Goal: Task Accomplishment & Management: Manage account settings

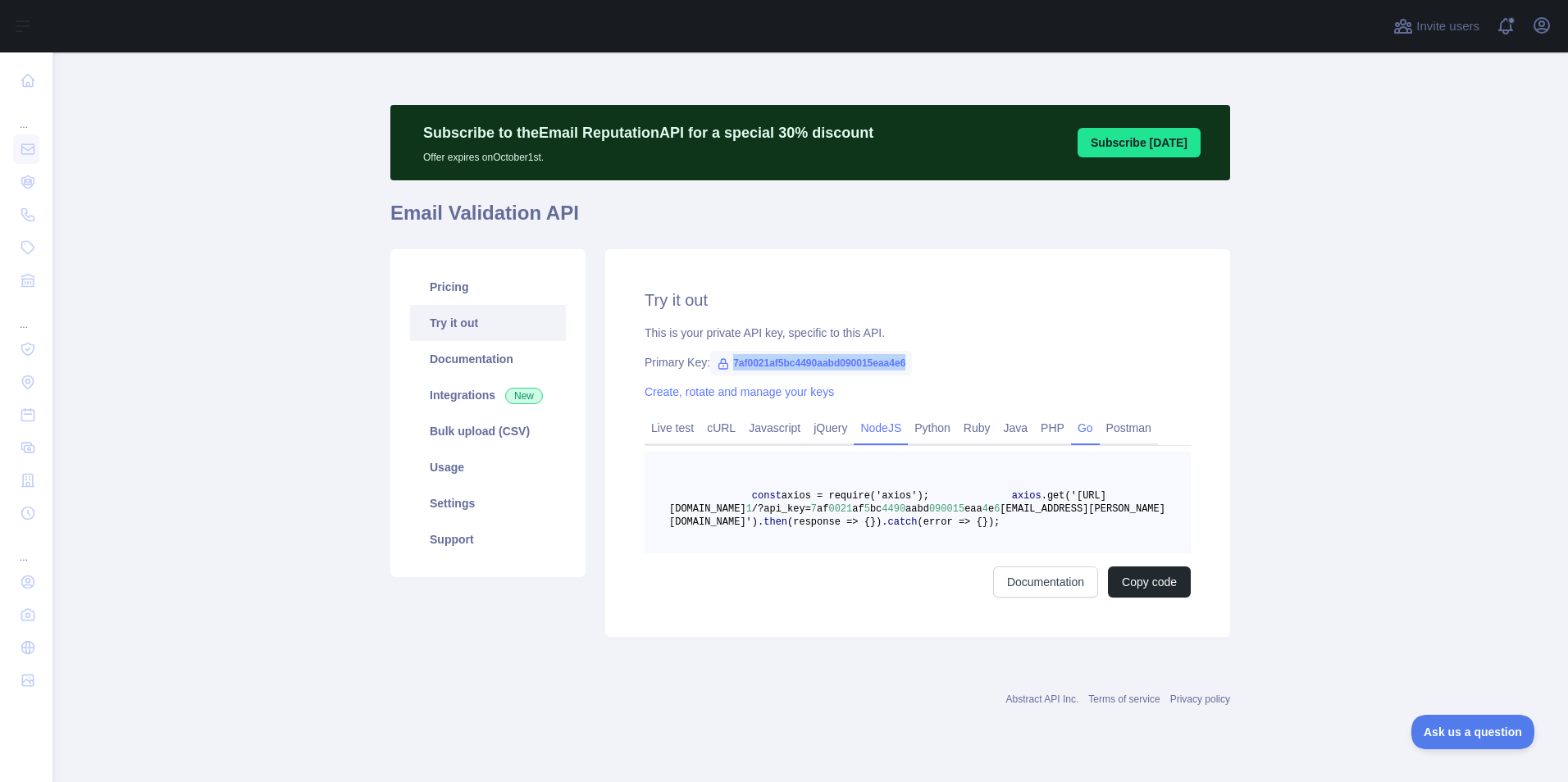
scroll to position [29, 0]
click at [1100, 415] on link "Postman" at bounding box center [1129, 428] width 58 height 26
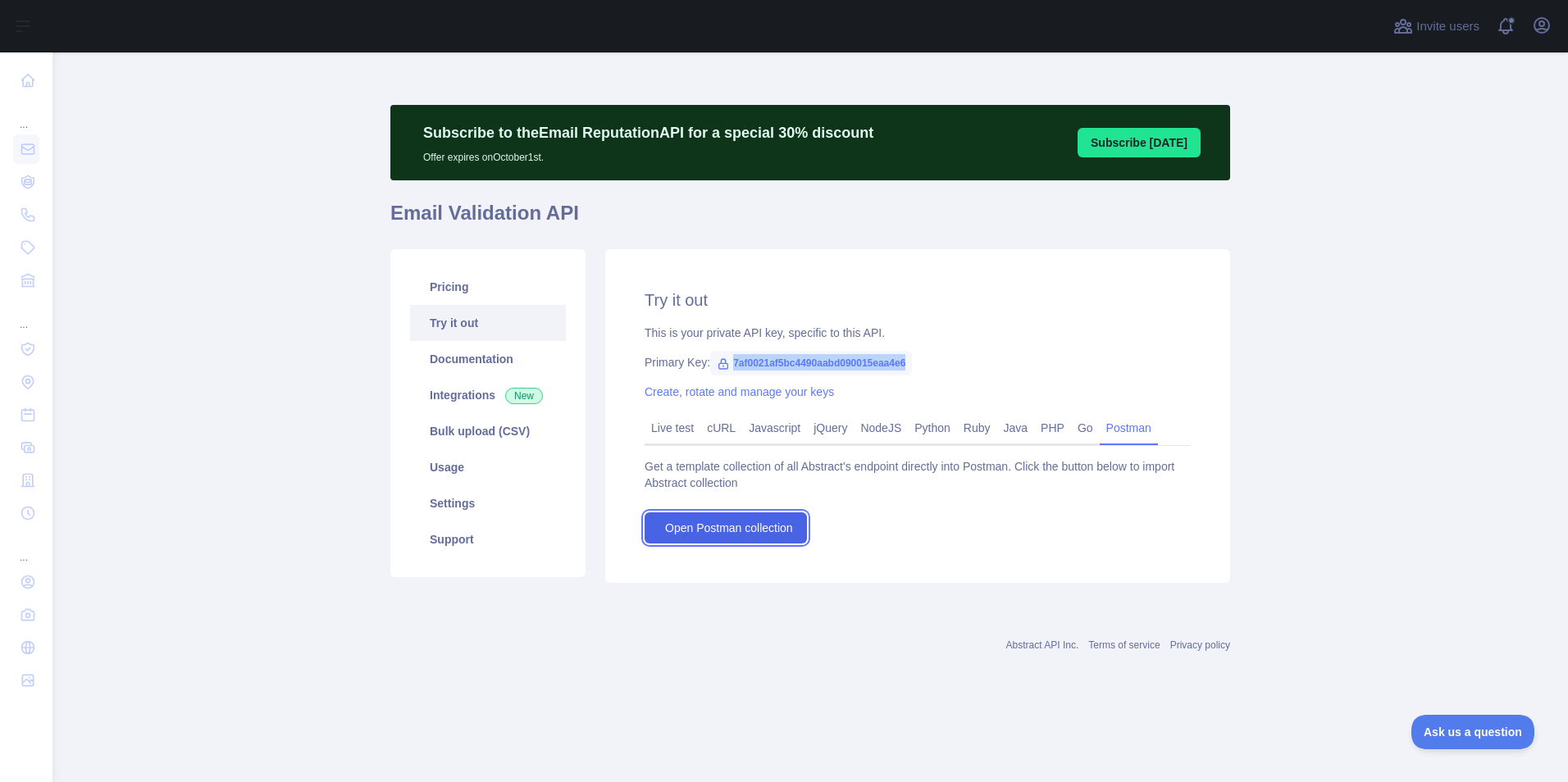
click at [754, 524] on span "Open Postman collection" at bounding box center [729, 528] width 128 height 16
drag, startPoint x: 642, startPoint y: 366, endPoint x: 775, endPoint y: 397, distance: 136.6
click at [757, 395] on div "Try it out This is your private API key, specific to this API. Primary Key: 7af…" at bounding box center [917, 416] width 625 height 334
drag, startPoint x: 892, startPoint y: 385, endPoint x: 808, endPoint y: 397, distance: 84.9
click at [887, 387] on div "Create, rotate and manage your keys" at bounding box center [918, 391] width 546 height 16
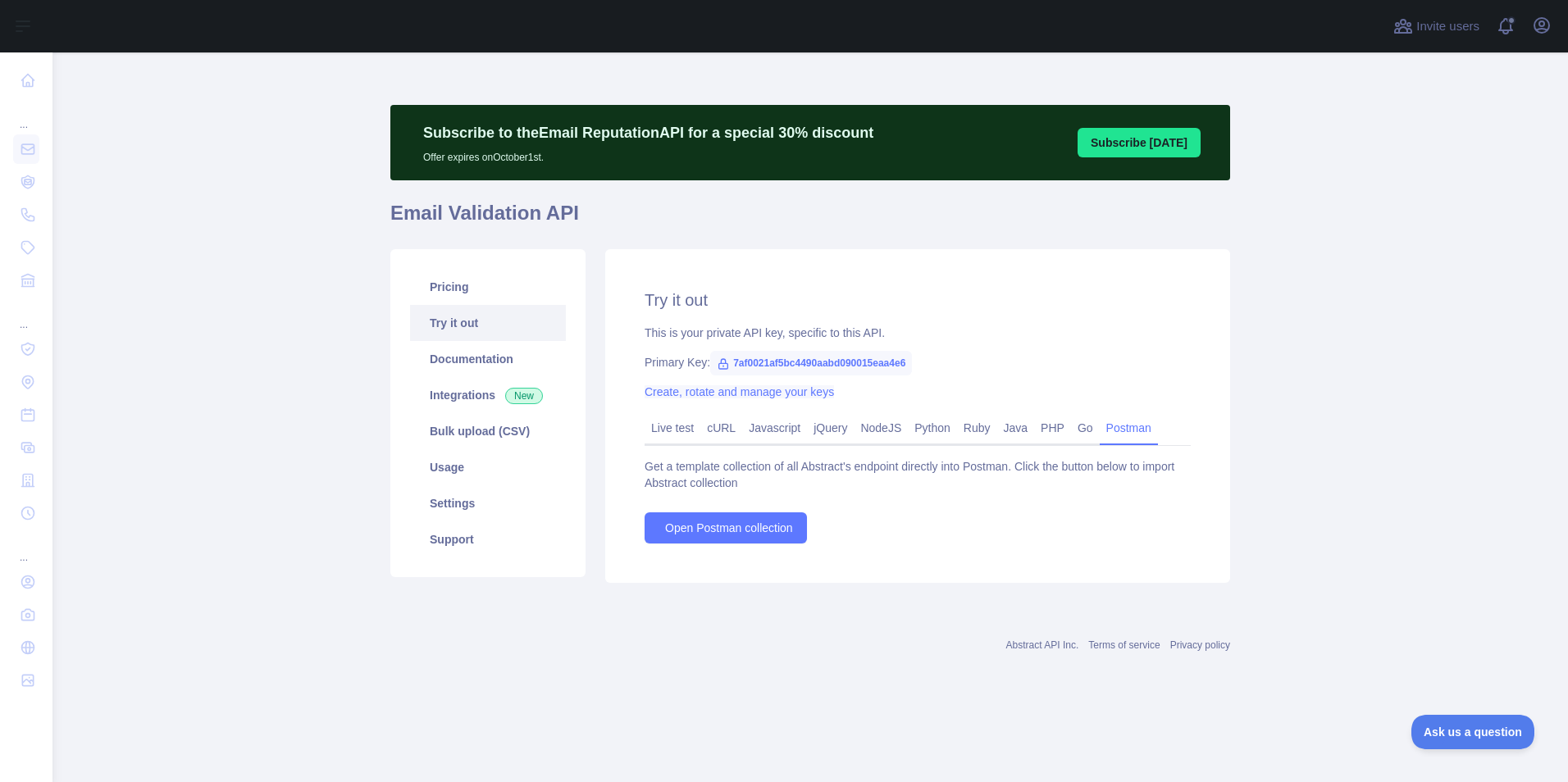
click at [785, 395] on link "Create, rotate and manage your keys" at bounding box center [740, 391] width 190 height 13
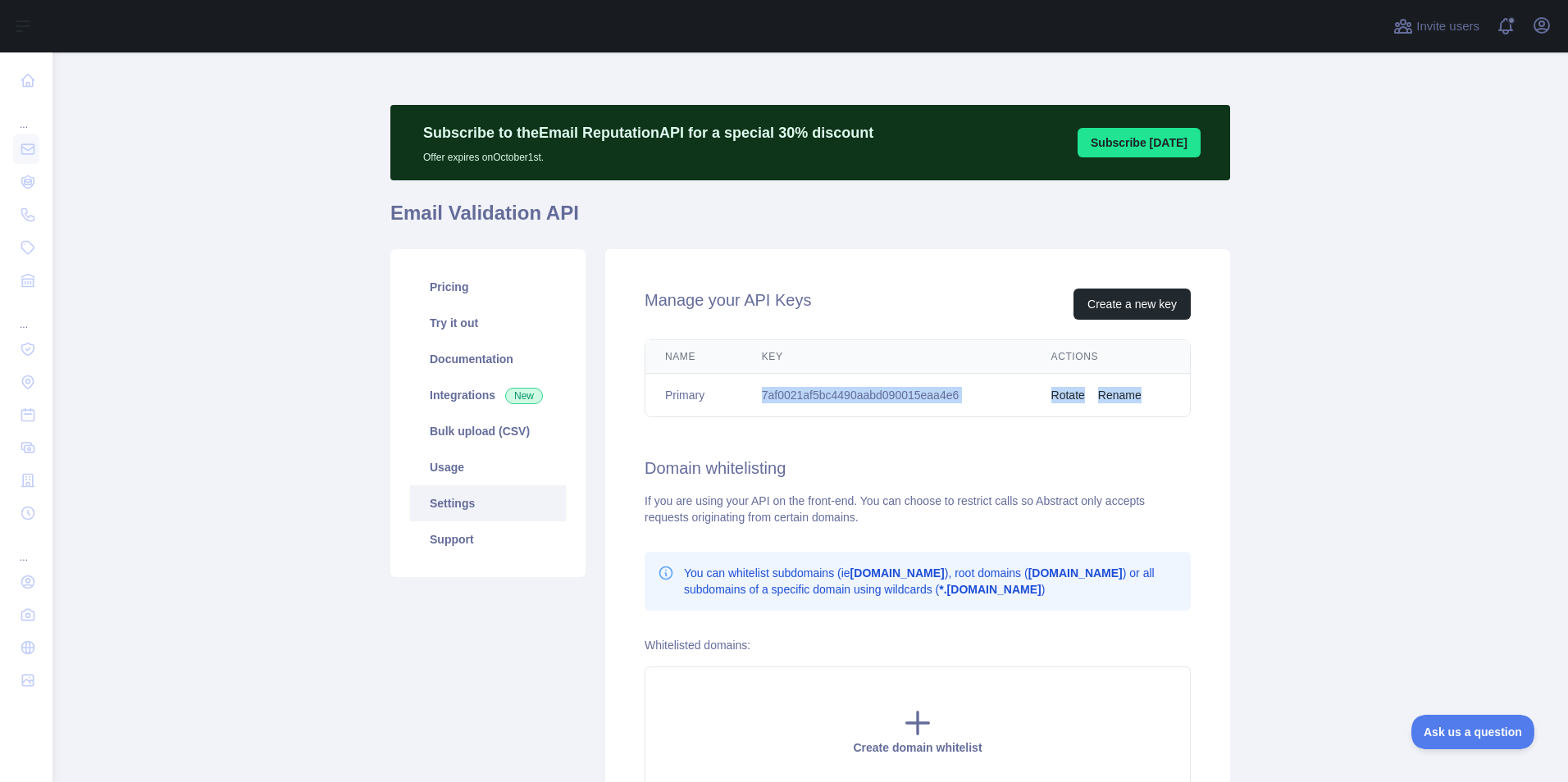
drag, startPoint x: 758, startPoint y: 397, endPoint x: 1159, endPoint y: 397, distance: 401.0
click at [1159, 397] on tr "Primary 7af0021af5bc4490aabd090015eaa4e6 Rotate Rename" at bounding box center [918, 395] width 545 height 43
click at [934, 462] on h2 "Domain whitelisting" at bounding box center [918, 468] width 546 height 23
